Goal: Information Seeking & Learning: Learn about a topic

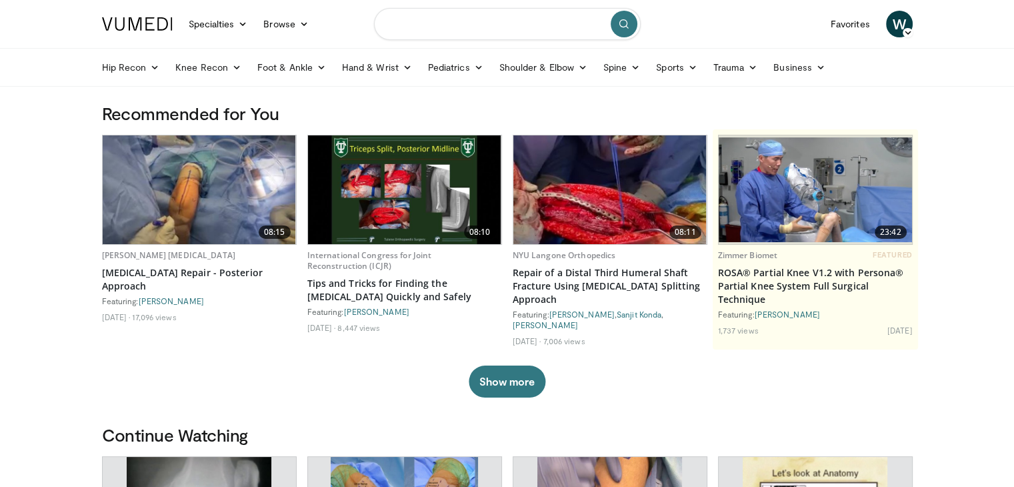
click at [527, 22] on input "Search topics, interventions" at bounding box center [507, 24] width 267 height 32
type input "**********"
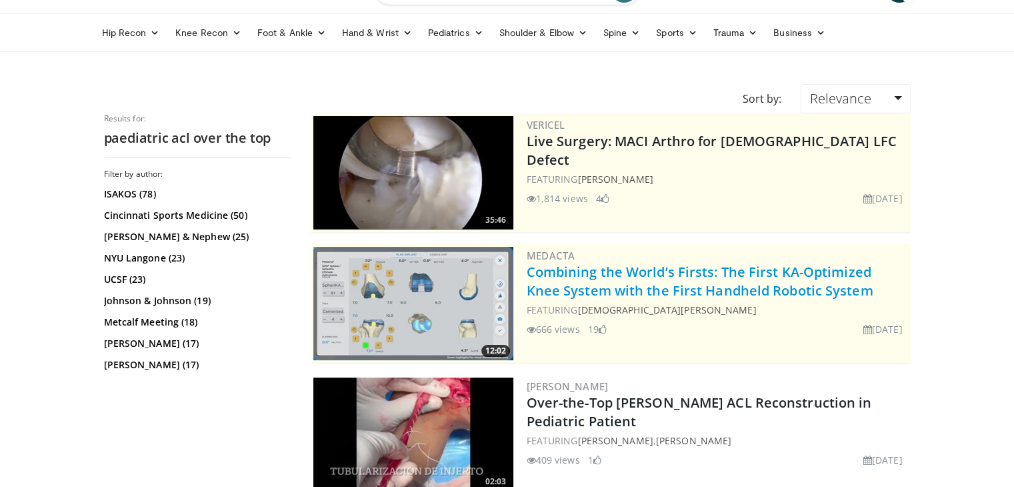
scroll to position [67, 0]
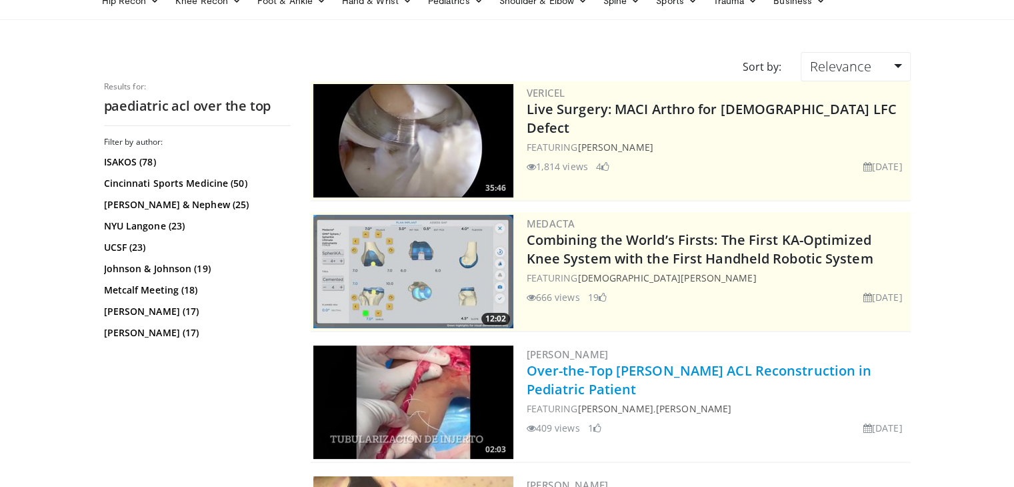
click at [701, 365] on link "Over-the-Top Micheli ACL Reconstruction in Pediatric Patient" at bounding box center [699, 379] width 345 height 37
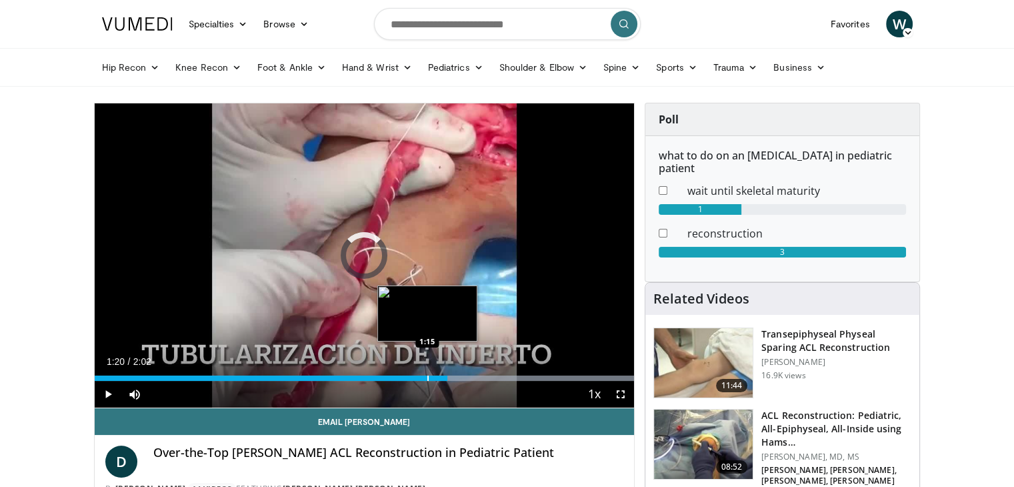
click at [427, 375] on div "Progress Bar" at bounding box center [427, 377] width 1 height 5
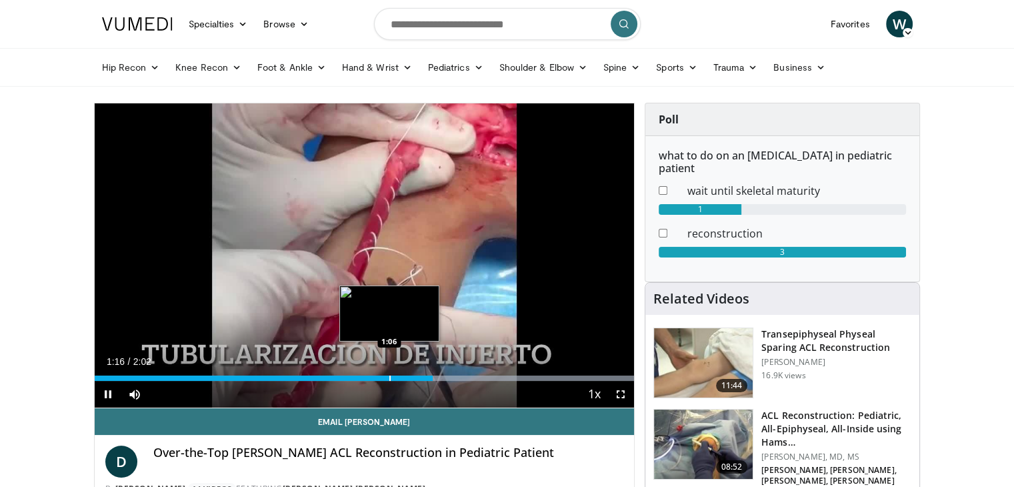
click at [389, 371] on div "Loaded : 100.00% 1:16 1:06" at bounding box center [365, 374] width 540 height 13
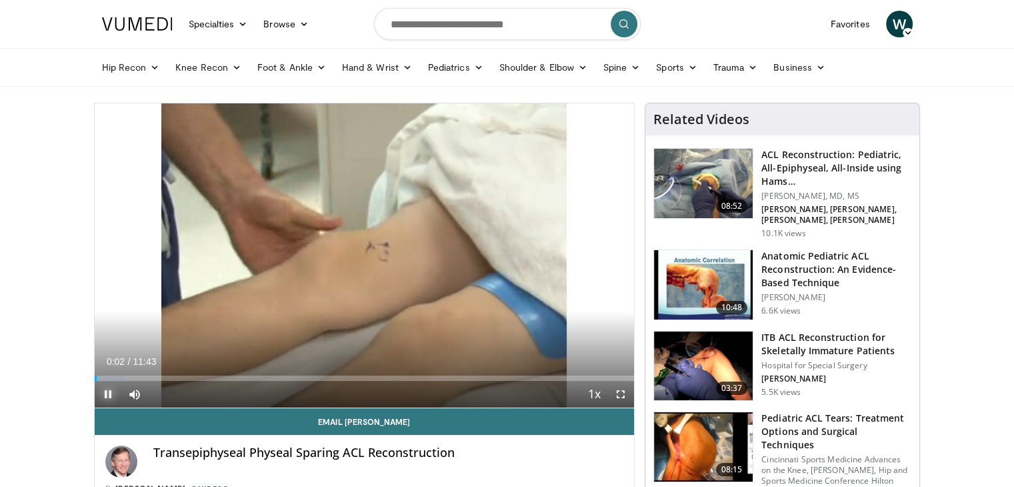
click at [111, 394] on span "Video Player" at bounding box center [108, 394] width 27 height 27
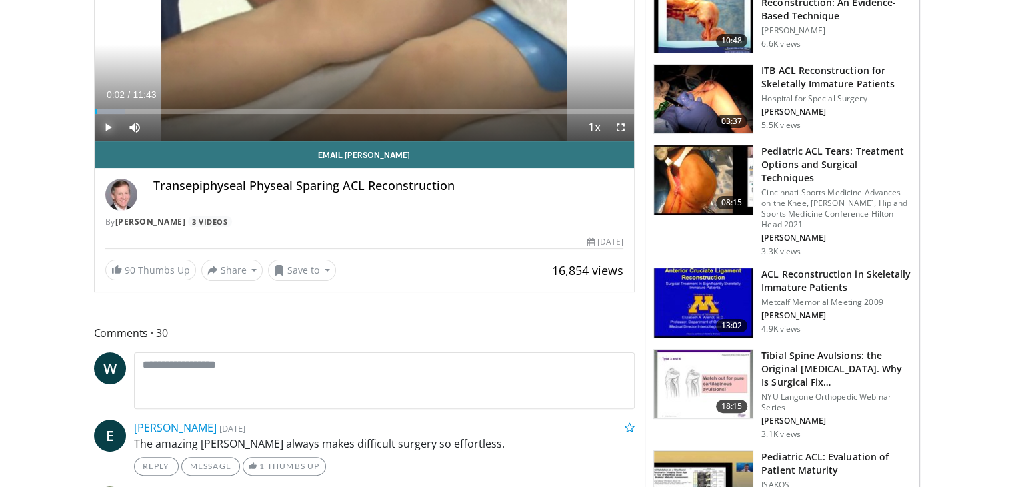
scroll to position [133, 0]
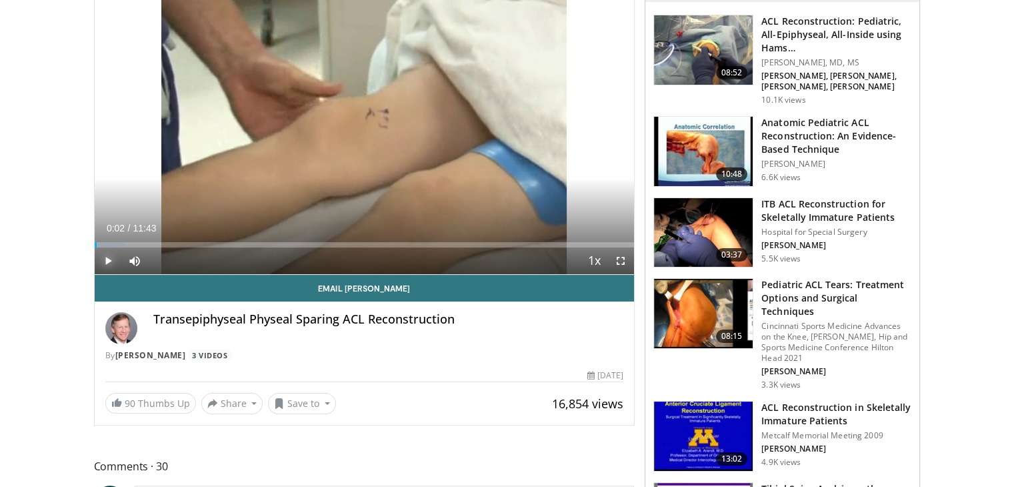
click at [109, 266] on span "Video Player" at bounding box center [108, 260] width 27 height 27
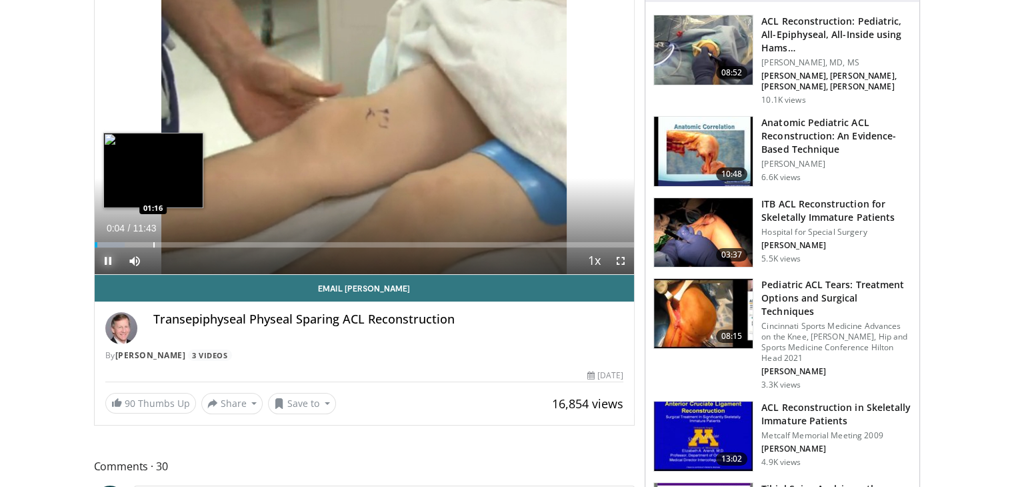
click at [155, 242] on div "Progress Bar" at bounding box center [153, 244] width 1 height 5
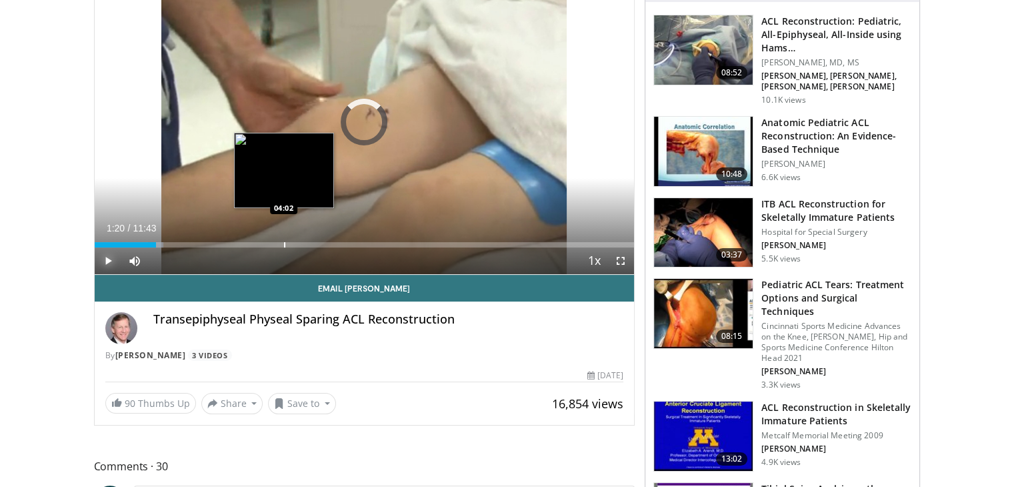
click at [284, 244] on div "Progress Bar" at bounding box center [284, 244] width 1 height 5
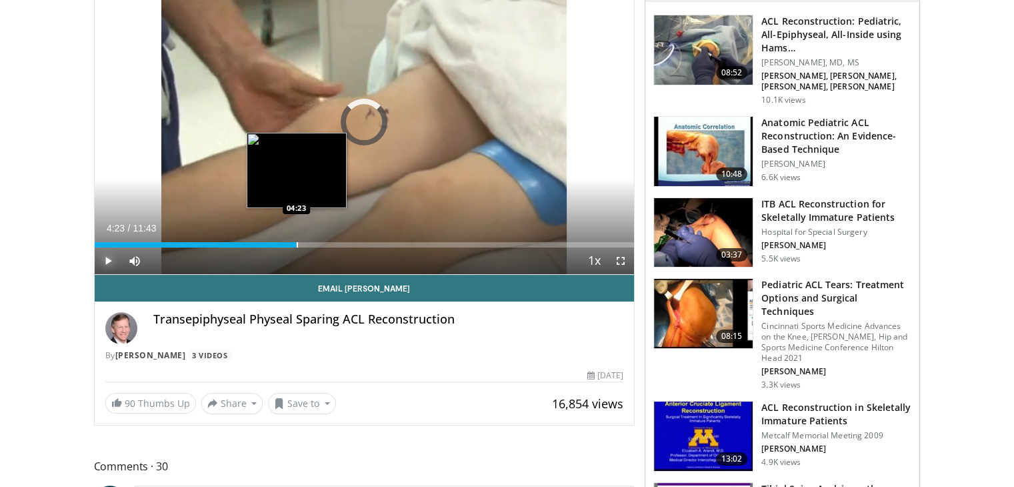
click at [297, 244] on div "Progress Bar" at bounding box center [297, 244] width 1 height 5
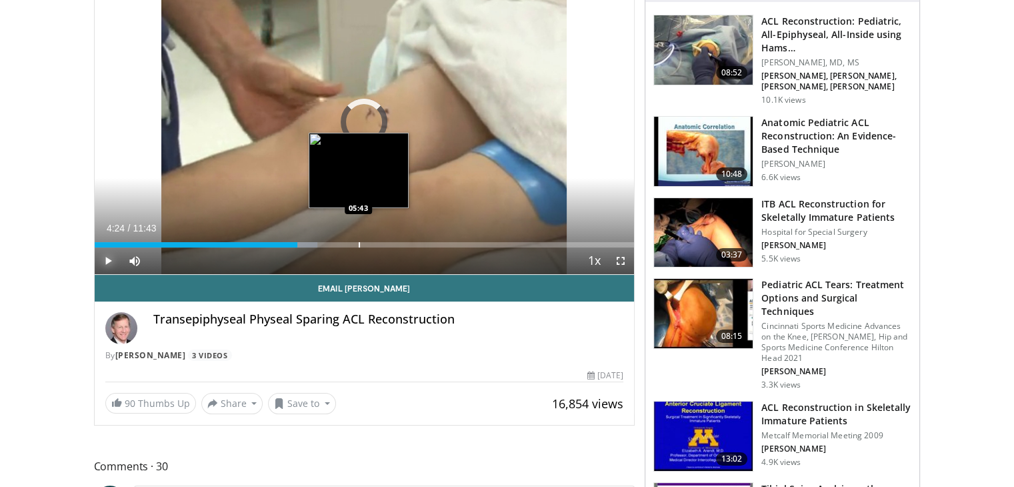
click at [357, 240] on div "Loaded : 41.28% 04:24 05:43" at bounding box center [365, 241] width 540 height 13
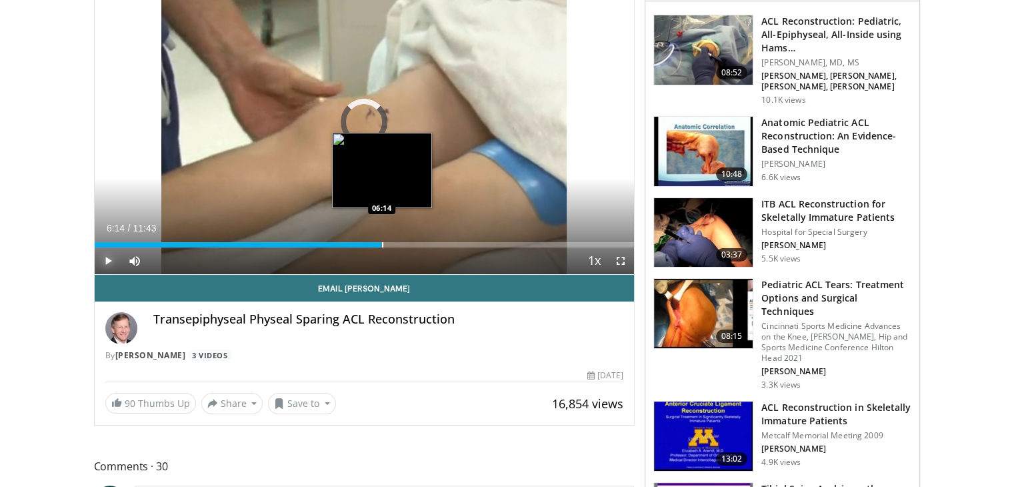
click at [382, 242] on div "Progress Bar" at bounding box center [382, 244] width 1 height 5
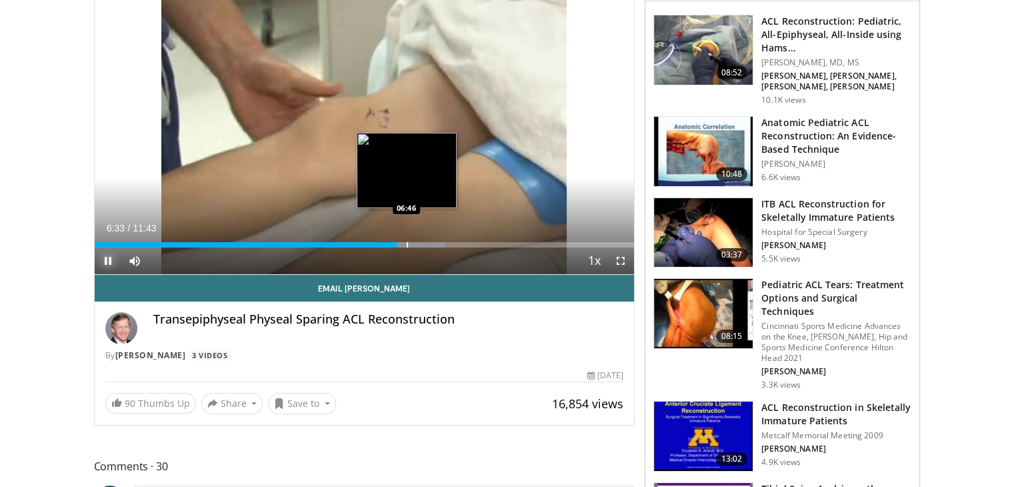
click at [407, 242] on div "Progress Bar" at bounding box center [407, 244] width 1 height 5
click at [418, 242] on div "Loaded : 66.29% 06:47 07:00" at bounding box center [365, 244] width 540 height 5
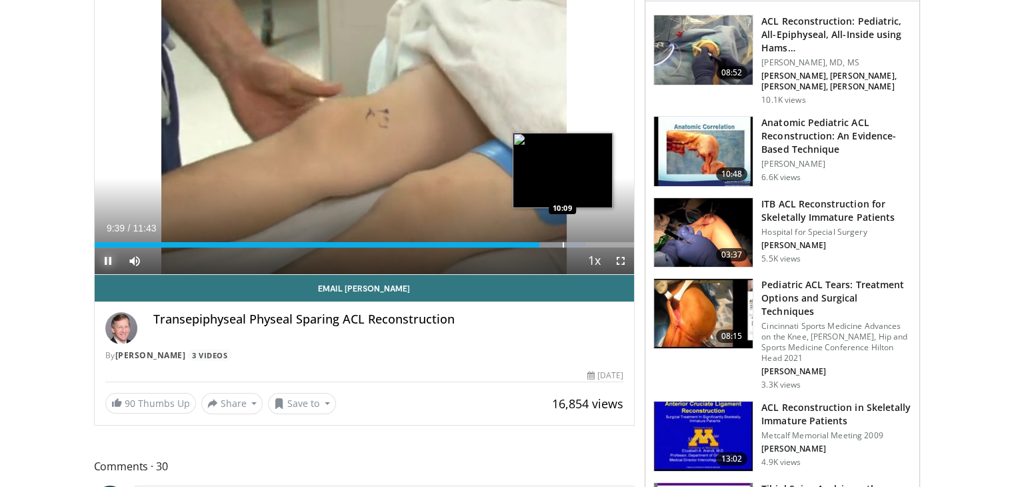
click at [562, 241] on div "Loaded : 91.09% 09:40 10:09" at bounding box center [365, 241] width 540 height 13
